Goal: Task Accomplishment & Management: Complete application form

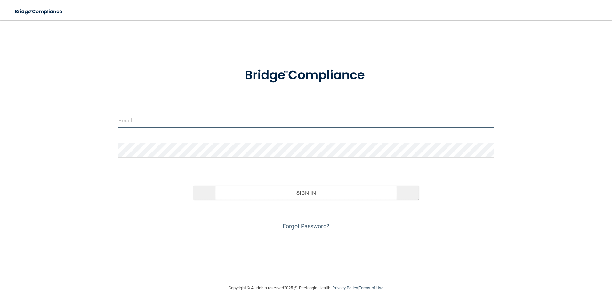
type input "[EMAIL_ADDRESS][DOMAIN_NAME]"
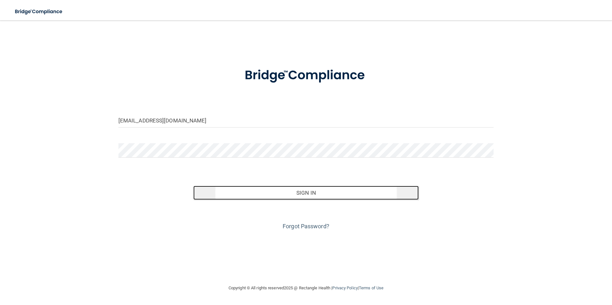
click at [310, 189] on button "Sign In" at bounding box center [305, 193] width 225 height 14
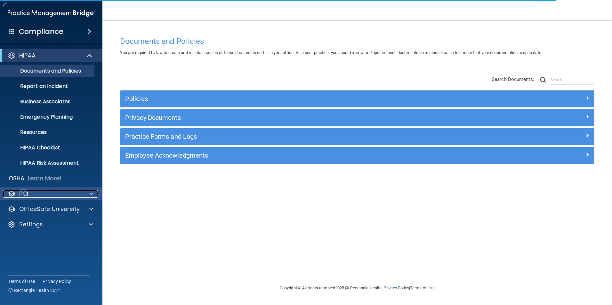
click at [27, 192] on p "PCI" at bounding box center [23, 194] width 9 height 8
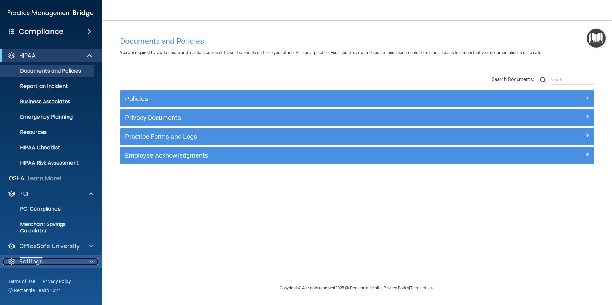
click at [34, 259] on p "Settings" at bounding box center [31, 262] width 24 height 8
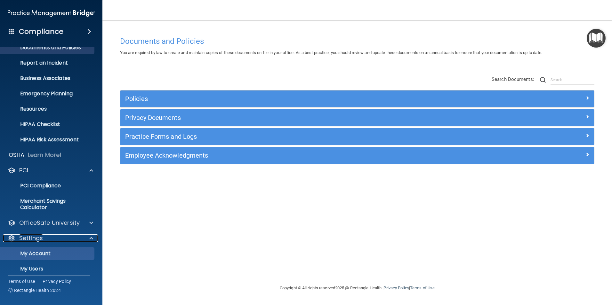
scroll to position [59, 0]
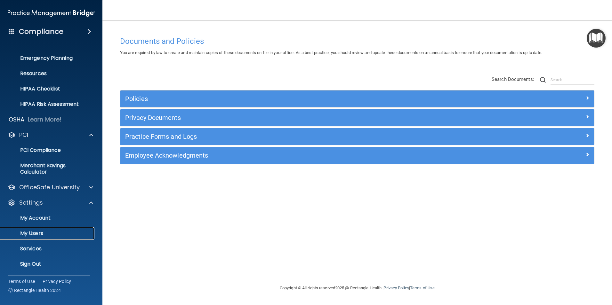
click at [36, 236] on p "My Users" at bounding box center [47, 233] width 87 height 6
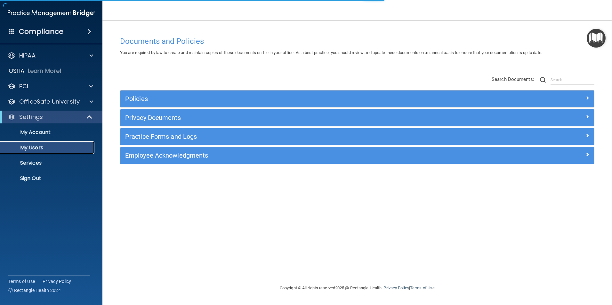
click at [35, 146] on p "My Users" at bounding box center [47, 148] width 87 height 6
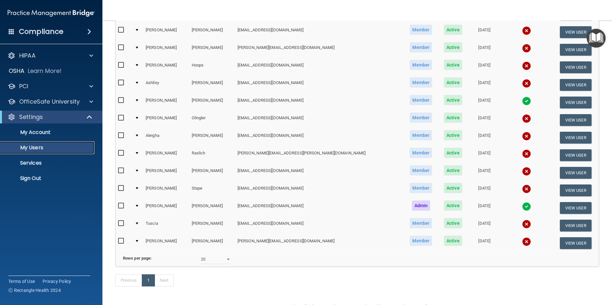
scroll to position [207, 0]
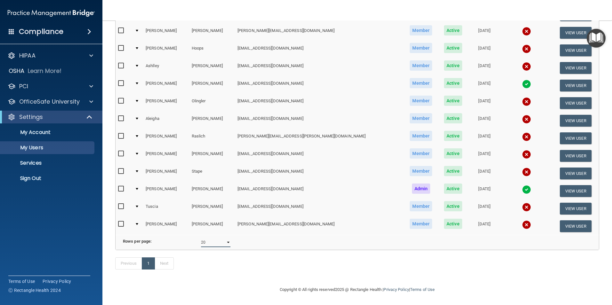
click at [223, 238] on select "10 20 30 40 all" at bounding box center [215, 243] width 29 height 10
select select "30"
click at [201, 238] on select "10 20 30 40 all" at bounding box center [215, 243] width 29 height 10
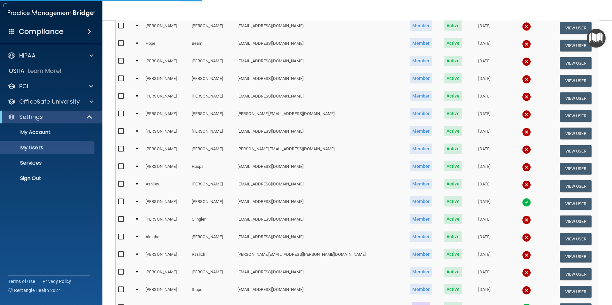
scroll to position [47, 0]
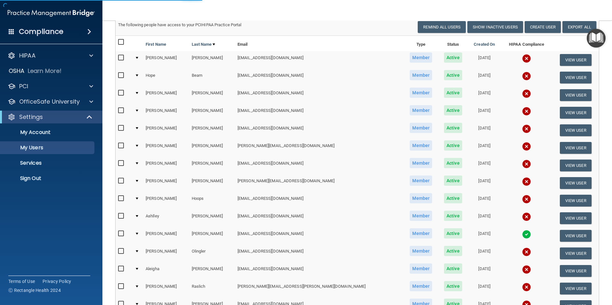
select select "30"
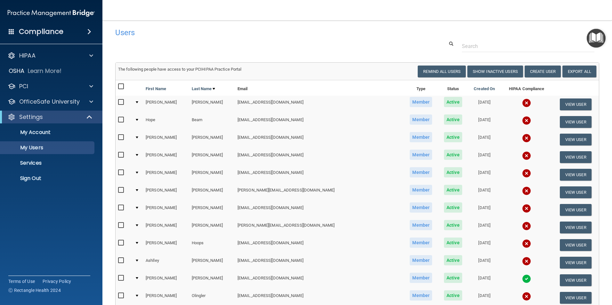
scroll to position [0, 0]
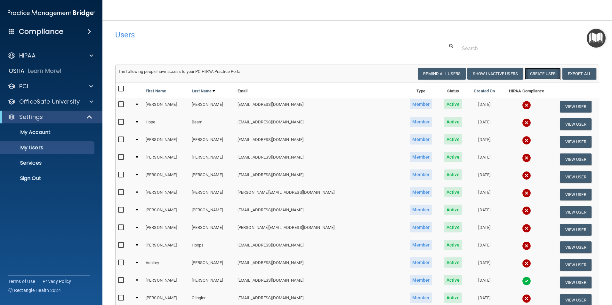
click at [543, 74] on button "Create User" at bounding box center [542, 74] width 36 height 12
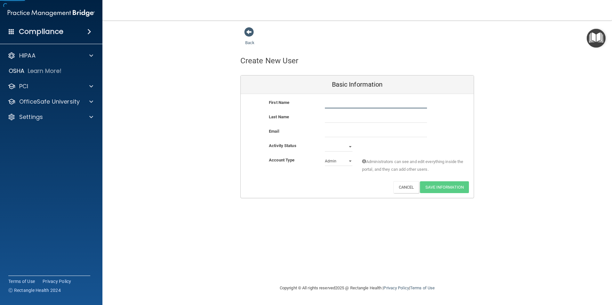
click at [344, 103] on input "text" at bounding box center [376, 104] width 102 height 10
type input "[PERSON_NAME]"
type input "Post"
type input "[PERSON_NAME][DOMAIN_NAME][EMAIL_ADDRESS][DOMAIN_NAME]"
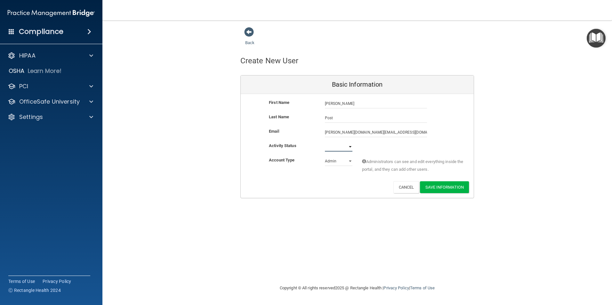
click at [351, 146] on select "Active Inactive" at bounding box center [339, 147] width 28 height 10
select select "active"
click at [325, 142] on select "Active Inactive" at bounding box center [339, 147] width 28 height 10
click at [349, 160] on select "Admin Member" at bounding box center [339, 161] width 28 height 10
select select "practice_member"
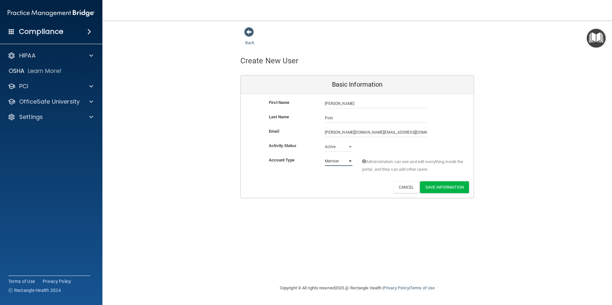
click at [325, 156] on select "Admin Member" at bounding box center [339, 161] width 28 height 10
click at [441, 185] on button "Save Information" at bounding box center [444, 187] width 49 height 12
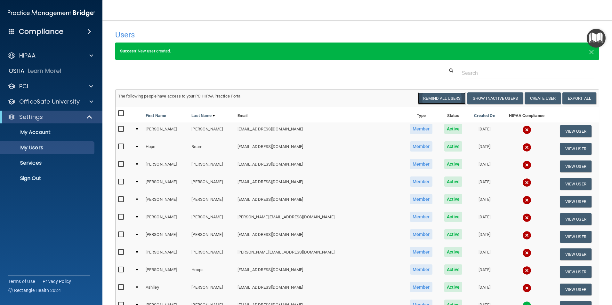
click at [436, 100] on button "Remind All Users" at bounding box center [441, 98] width 48 height 12
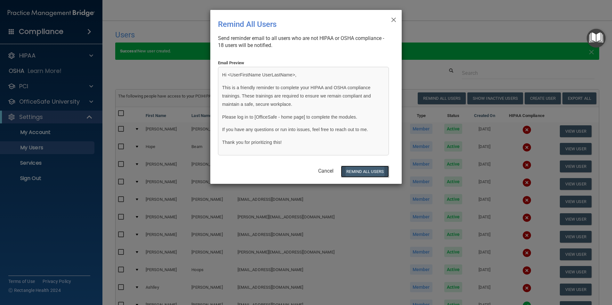
click at [358, 171] on button "REMIND ALL USERS" at bounding box center [365, 172] width 48 height 12
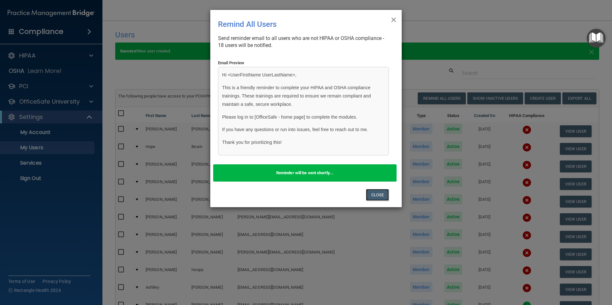
click at [380, 194] on button "Close" at bounding box center [377, 195] width 23 height 12
